Goal: Task Accomplishment & Management: Complete application form

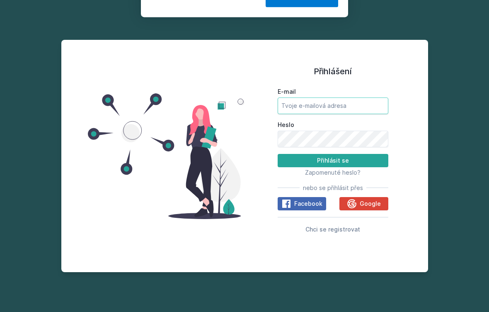
click at [349, 106] on input "E-mail" at bounding box center [333, 105] width 111 height 17
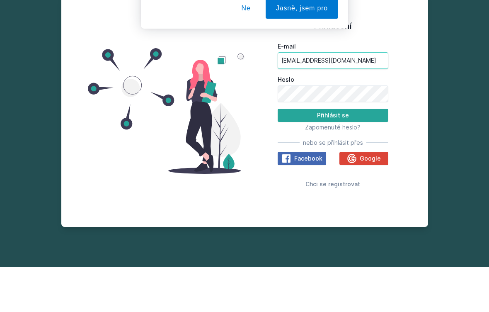
type input "[EMAIL_ADDRESS][DOMAIN_NAME]"
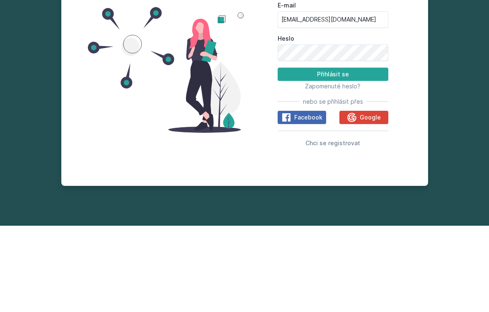
click at [365, 154] on button "Přihlásit se" at bounding box center [333, 160] width 111 height 13
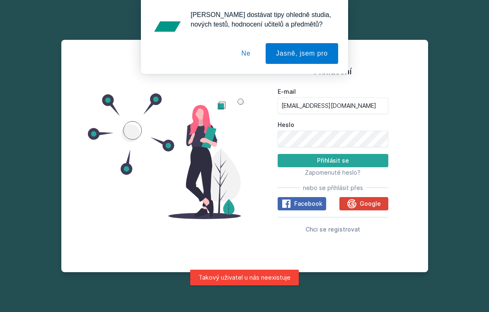
click at [250, 51] on button "Ne" at bounding box center [246, 53] width 30 height 21
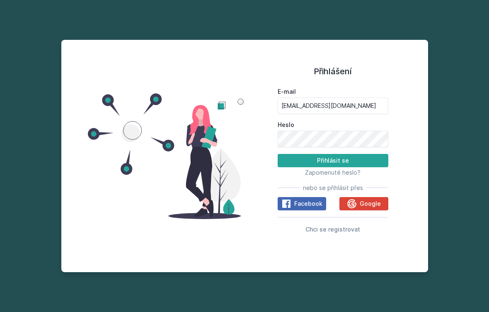
click at [348, 225] on button "Chci se registrovat" at bounding box center [332, 229] width 55 height 10
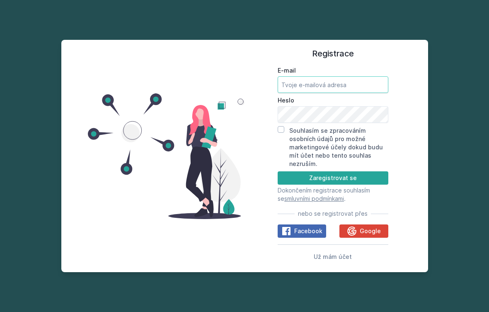
click at [335, 84] on input "E-mail" at bounding box center [333, 84] width 111 height 17
type input "[EMAIL_ADDRESS][DOMAIN_NAME]"
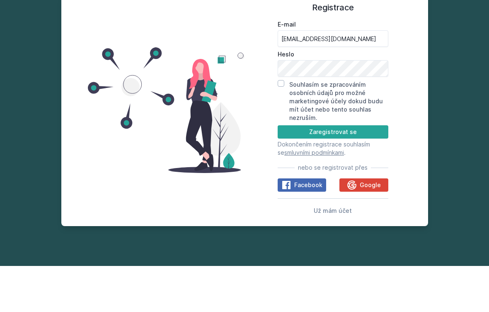
click at [278, 126] on input "Souhlasím se zpracováním osobních údajů pro možné marketingové účely dokud budu…" at bounding box center [281, 129] width 7 height 7
checkbox input "true"
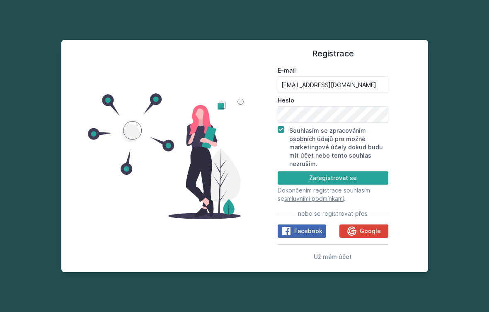
click at [365, 175] on button "Zaregistrovat se" at bounding box center [333, 177] width 111 height 13
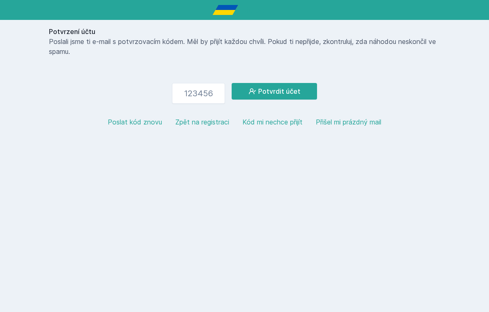
click at [208, 94] on input "number" at bounding box center [198, 93] width 53 height 21
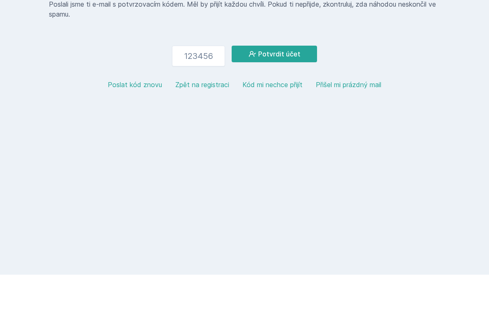
click at [149, 117] on button "Poslat kód znovu" at bounding box center [135, 122] width 54 height 10
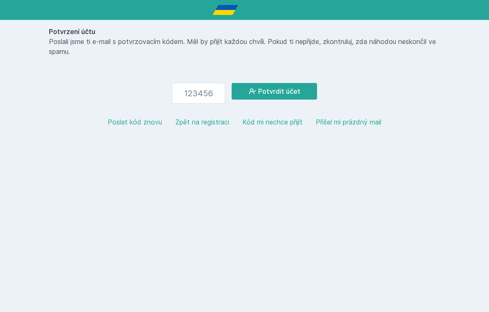
click at [208, 126] on button "Zpět na registraci" at bounding box center [202, 122] width 54 height 10
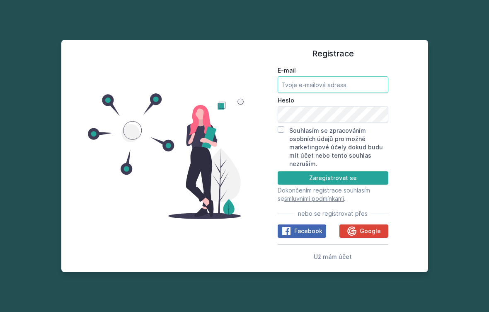
click at [363, 85] on input "E-mail" at bounding box center [333, 84] width 111 height 17
type input "[EMAIL_ADDRESS][DOMAIN_NAME]"
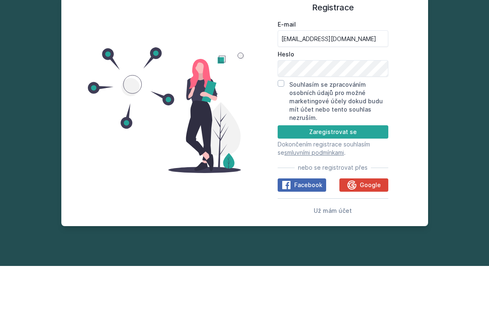
click at [278, 126] on input "Souhlasím se zpracováním osobních údajů pro možné marketingové účely dokud budu…" at bounding box center [281, 129] width 7 height 7
checkbox input "true"
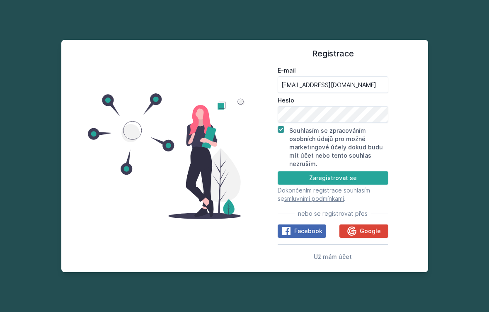
click at [361, 175] on button "Zaregistrovat se" at bounding box center [333, 177] width 111 height 13
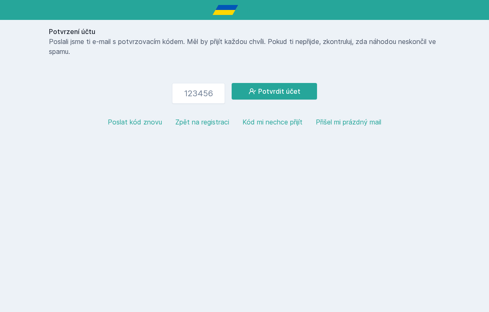
click at [295, 123] on button "Kód mi nechce přijít" at bounding box center [272, 122] width 60 height 10
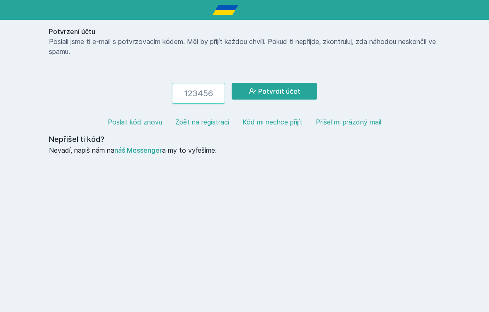
click at [203, 95] on input "number" at bounding box center [198, 93] width 53 height 21
click at [208, 96] on input "number" at bounding box center [198, 93] width 53 height 21
type input "123423"
click at [290, 86] on button "Potvrdit účet" at bounding box center [274, 91] width 85 height 17
